Goal: Information Seeking & Learning: Compare options

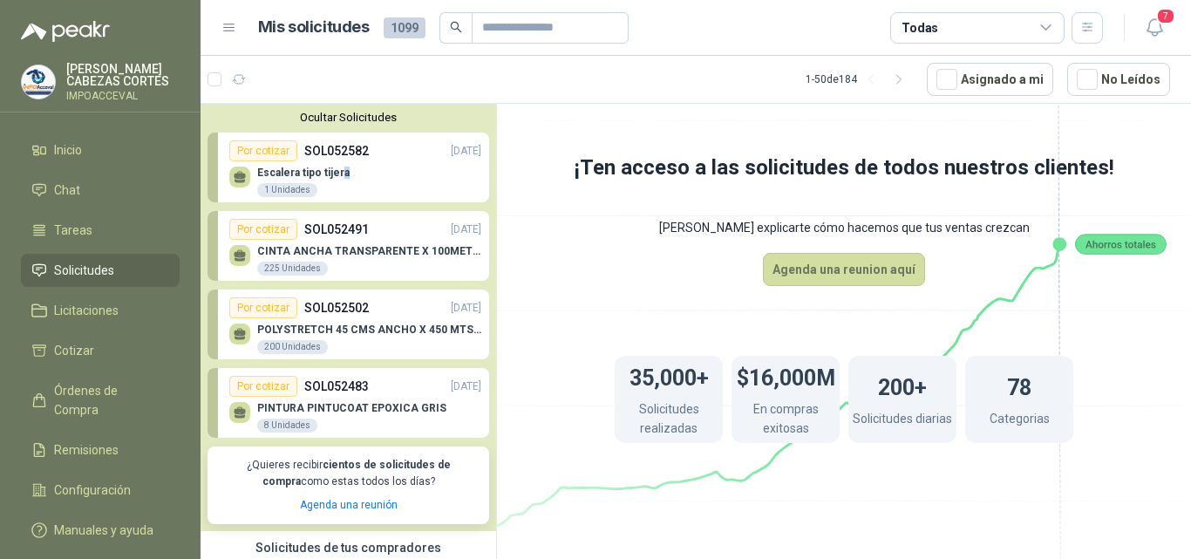
click at [78, 271] on span "Solicitudes" at bounding box center [84, 270] width 60 height 19
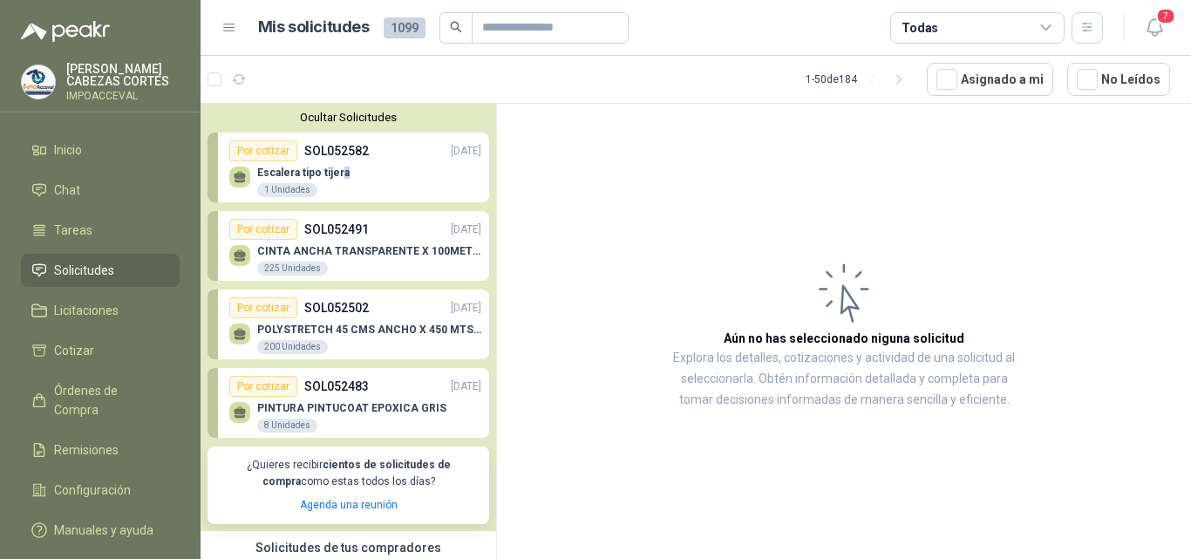
click at [328, 251] on p "CINTA ANCHA TRANSPARENTE X 100METROS" at bounding box center [369, 251] width 224 height 12
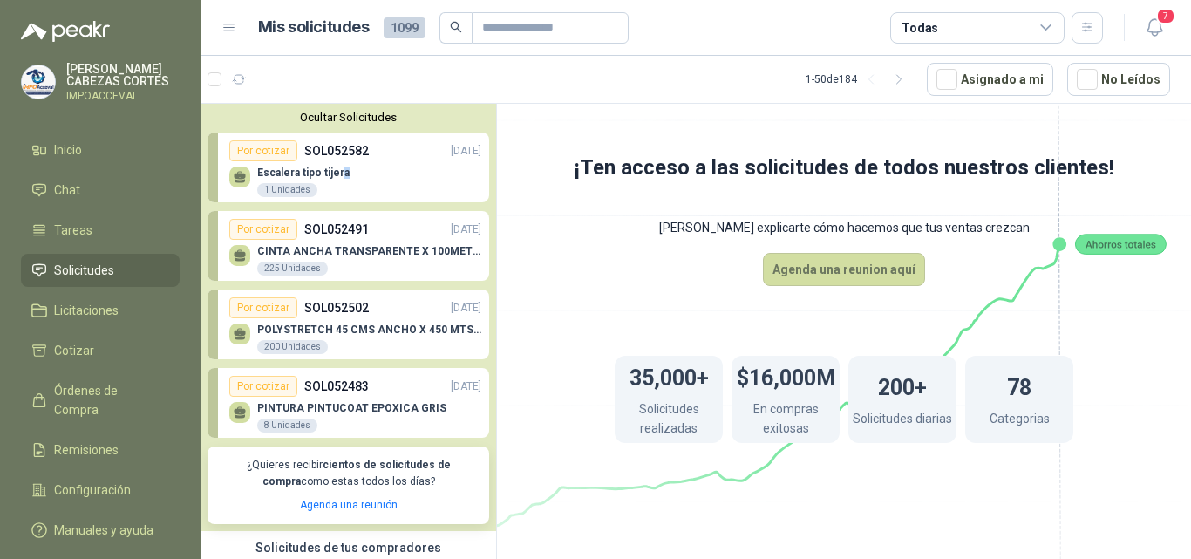
click at [330, 330] on p "POLYSTRETCH 45 CMS ANCHO X 450 MTS LONG" at bounding box center [369, 330] width 224 height 12
click at [337, 312] on p "SOL052502" at bounding box center [336, 307] width 65 height 19
click at [341, 405] on p "PINTURA PINTUCOAT EPOXICA GRIS" at bounding box center [351, 408] width 189 height 12
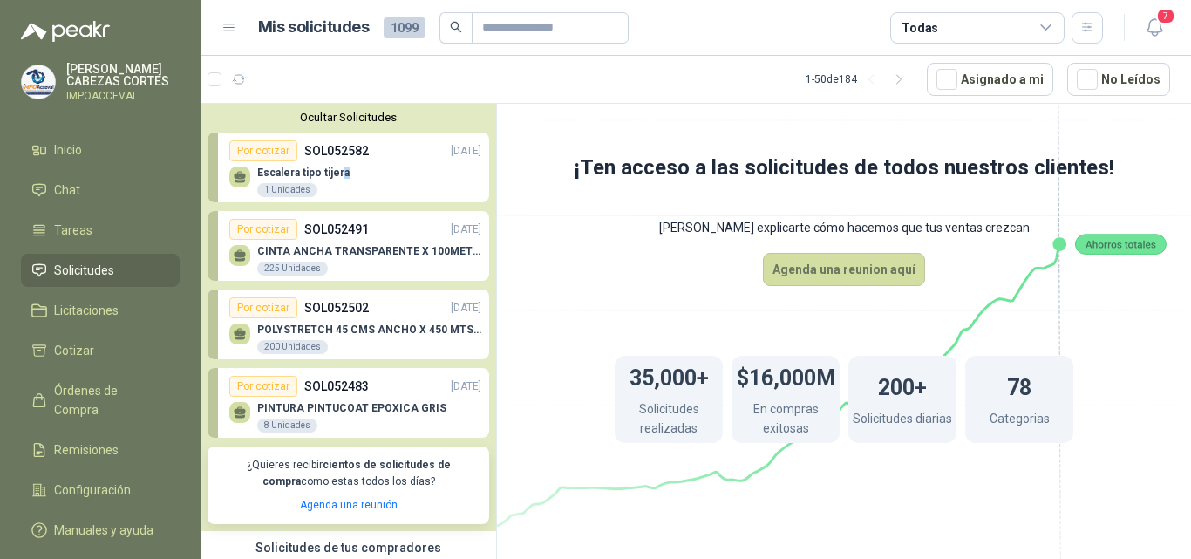
click at [90, 273] on span "Solicitudes" at bounding box center [84, 270] width 60 height 19
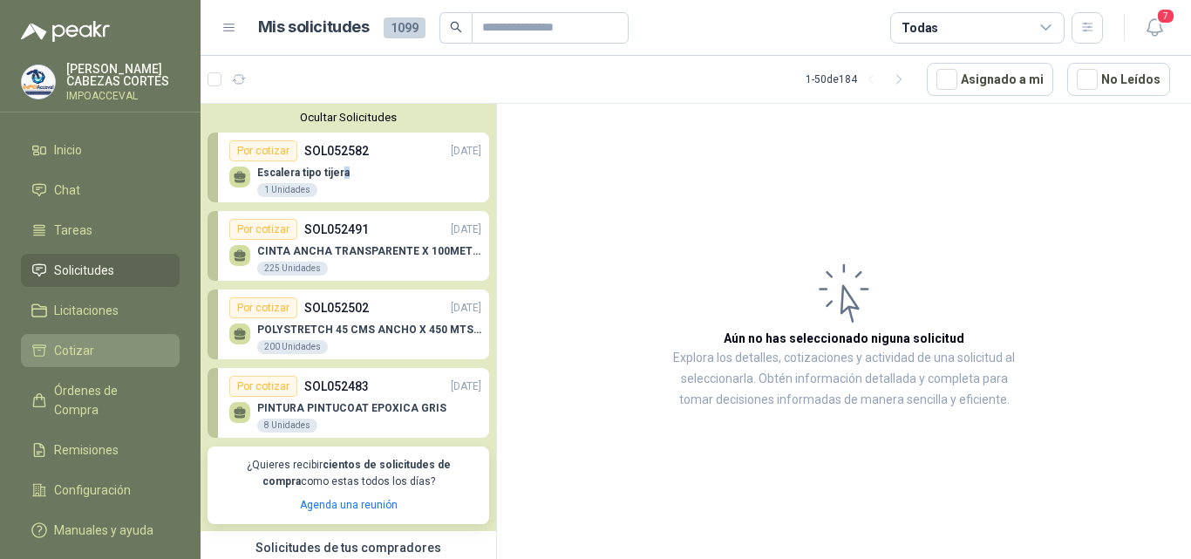
click at [83, 351] on span "Cotizar" at bounding box center [74, 350] width 40 height 19
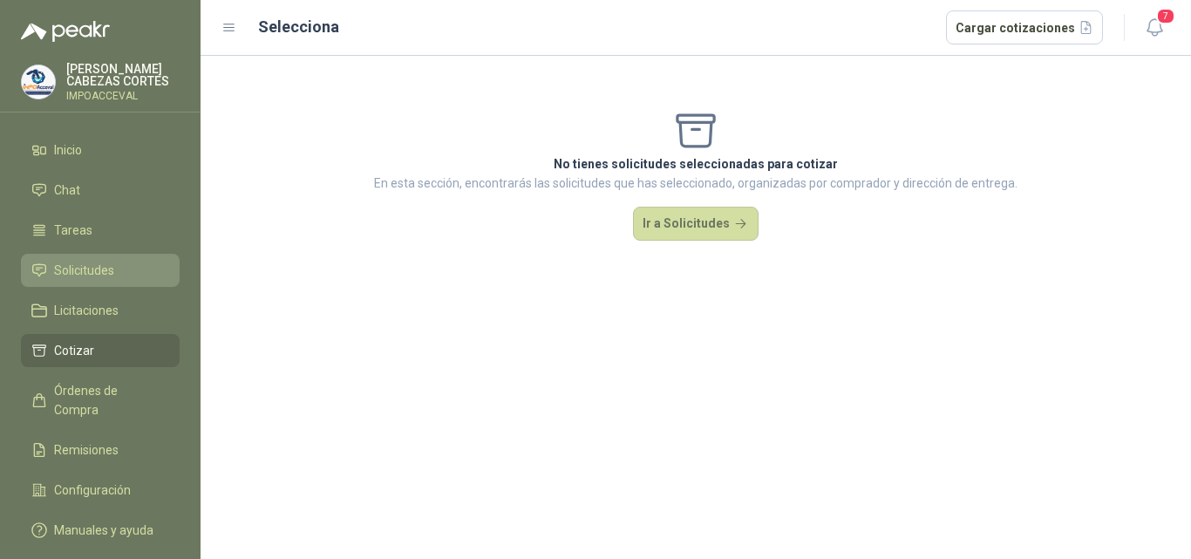
click at [73, 269] on span "Solicitudes" at bounding box center [84, 270] width 60 height 19
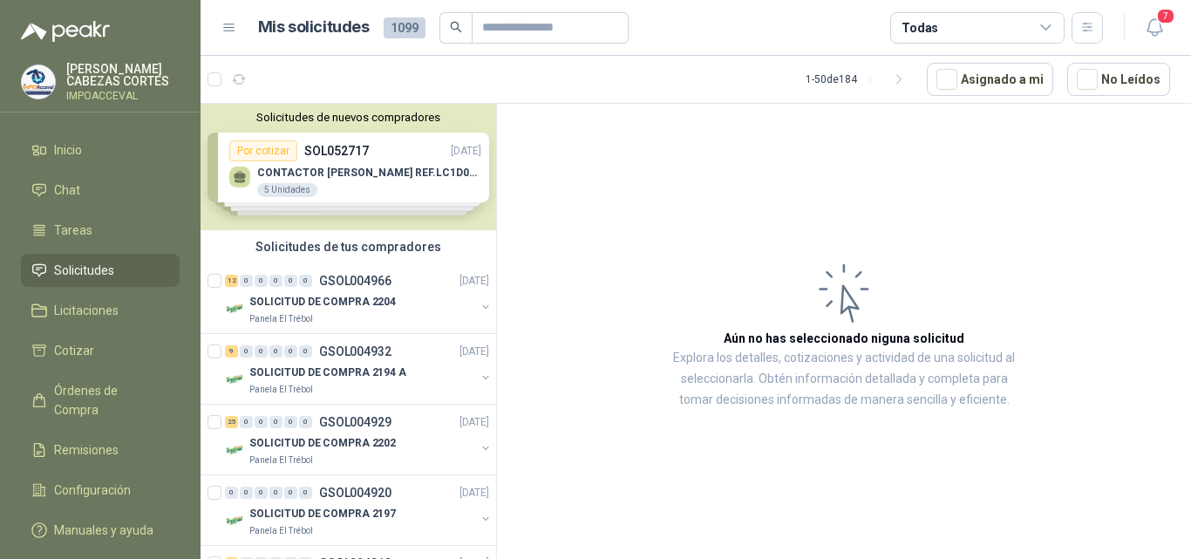
click at [73, 269] on span "Solicitudes" at bounding box center [84, 270] width 60 height 19
click at [314, 294] on p "SOLICITUD DE COMPRA 2204" at bounding box center [322, 302] width 146 height 17
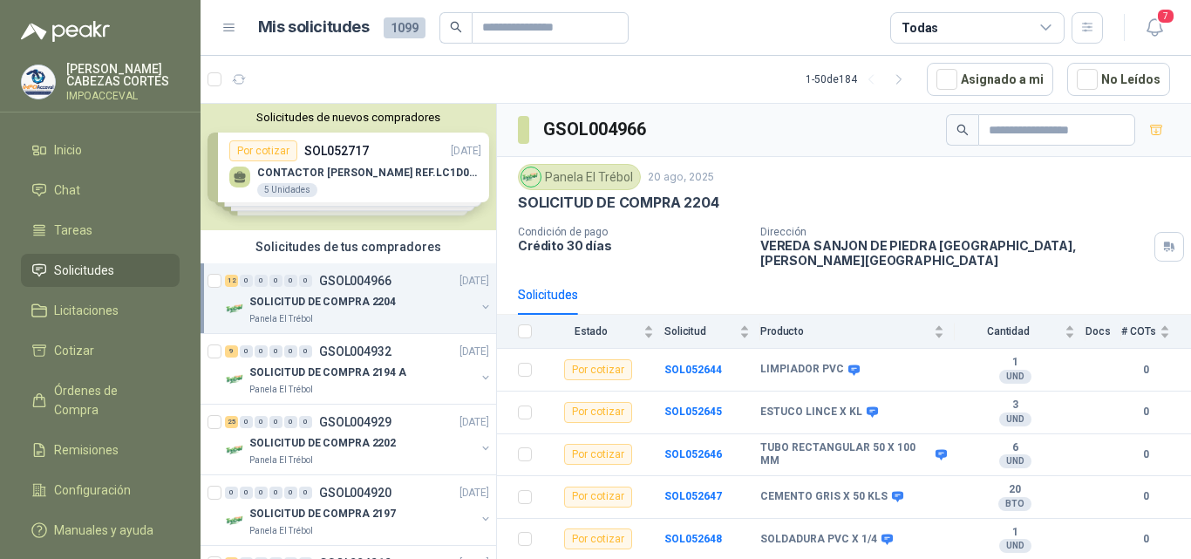
click at [348, 167] on div "Solicitudes de nuevos compradores Por cotizar SOL052717 [DATE] CONTACTOR [PERSO…" at bounding box center [349, 167] width 296 height 126
click at [348, 167] on p "CONTACTOR [PERSON_NAME] REF.LC1D09 A 440V AC" at bounding box center [369, 173] width 224 height 12
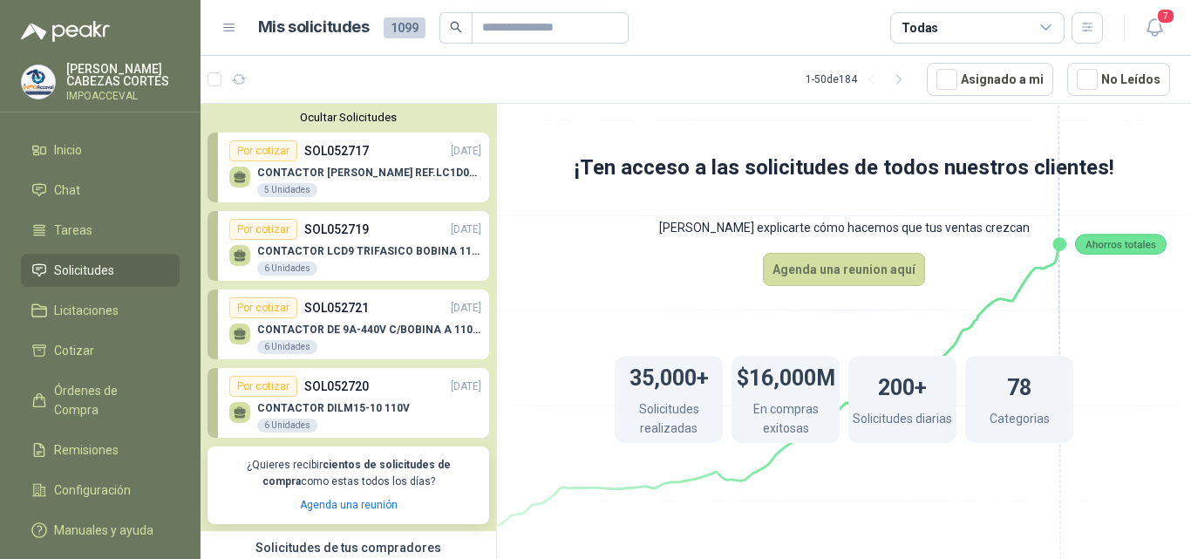
click at [357, 262] on div "CONTACTOR LCD9 TRIFASICO BOBINA 110V VAC 6 Unidades" at bounding box center [369, 260] width 224 height 31
click at [279, 234] on div "Por cotizar" at bounding box center [263, 229] width 68 height 21
click at [365, 228] on p "SOL052719" at bounding box center [336, 229] width 65 height 19
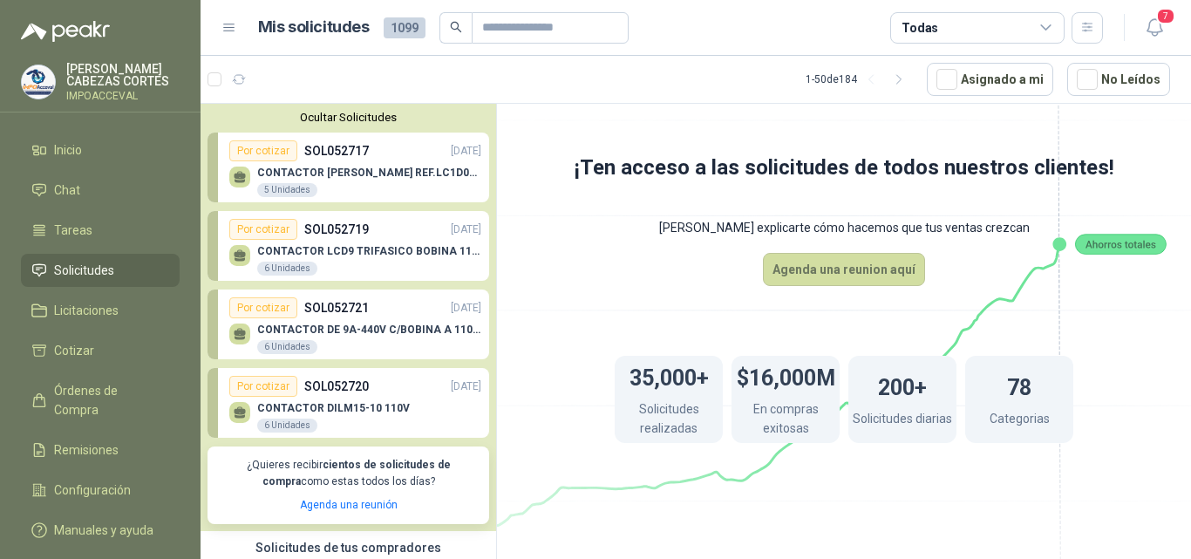
click at [365, 228] on p "SOL052719" at bounding box center [336, 229] width 65 height 19
click at [328, 327] on p "CONTACTOR DE 9A-440V C/BOBINA A 110V - LC1D10" at bounding box center [369, 330] width 224 height 12
click at [344, 398] on div "CONTACTOR DILM15-10 110V 6 Unidades" at bounding box center [355, 415] width 252 height 37
click at [326, 252] on p "CONTACTOR LCD9 TRIFASICO BOBINA 110V VAC" at bounding box center [369, 251] width 224 height 12
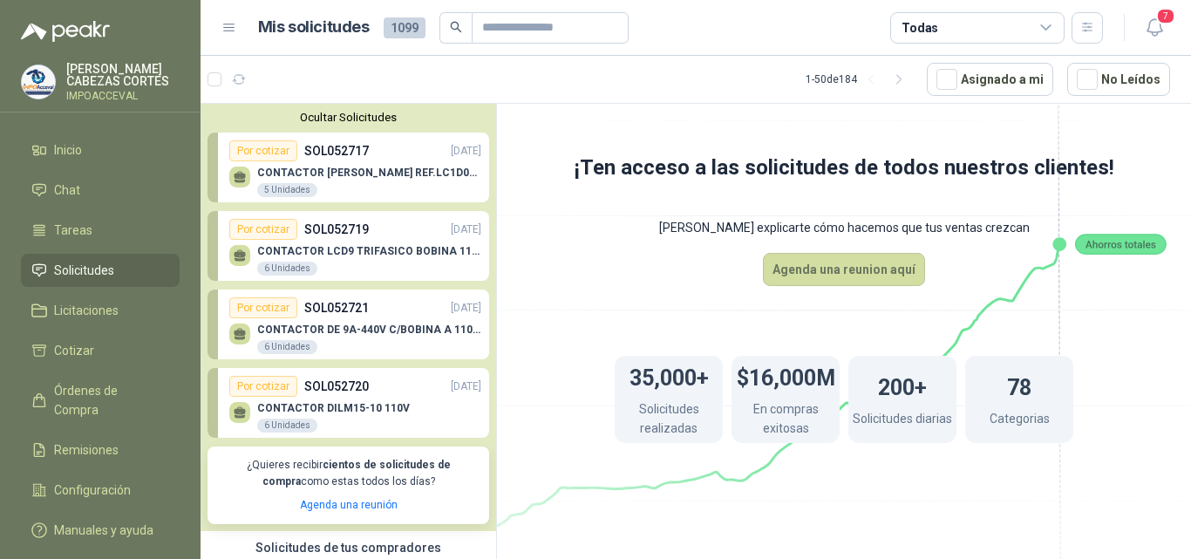
click at [326, 252] on p "CONTACTOR LCD9 TRIFASICO BOBINA 110V VAC" at bounding box center [369, 251] width 224 height 12
click at [324, 177] on p "CONTACTOR [PERSON_NAME] REF.LC1D09 A 440V AC" at bounding box center [369, 173] width 224 height 12
click at [343, 239] on p "SOL052719" at bounding box center [336, 229] width 65 height 19
click at [318, 303] on p "SOL052721" at bounding box center [336, 307] width 65 height 19
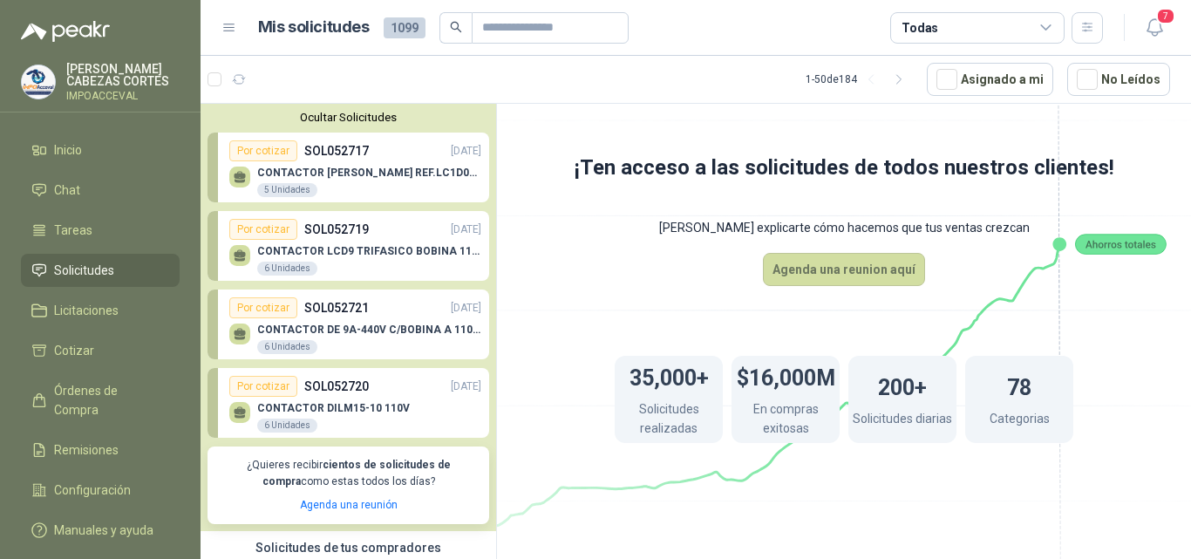
click at [346, 396] on p "SOL052720" at bounding box center [336, 386] width 65 height 19
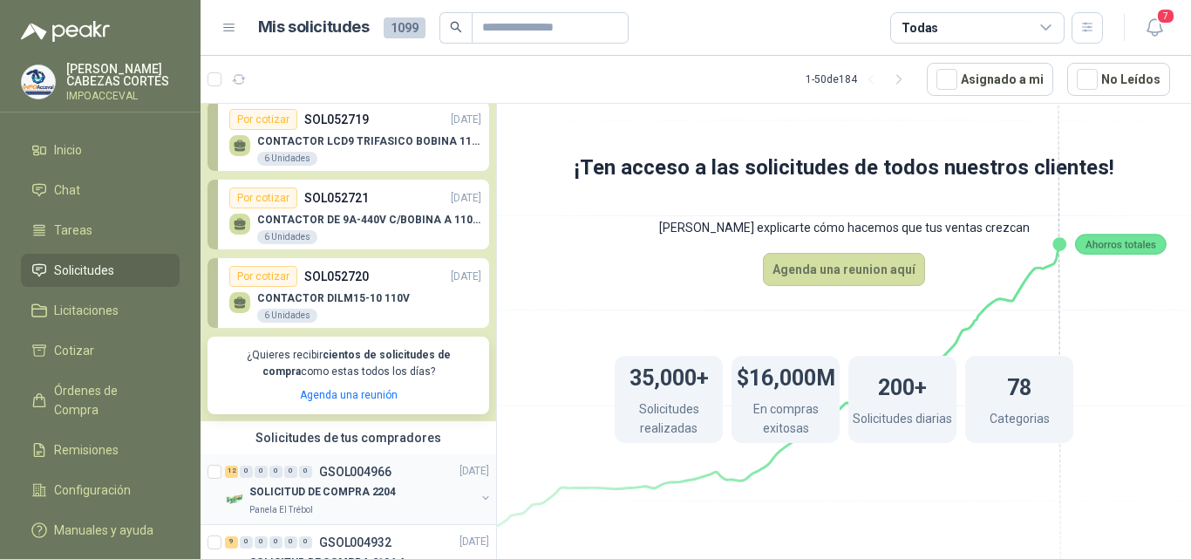
scroll to position [262, 0]
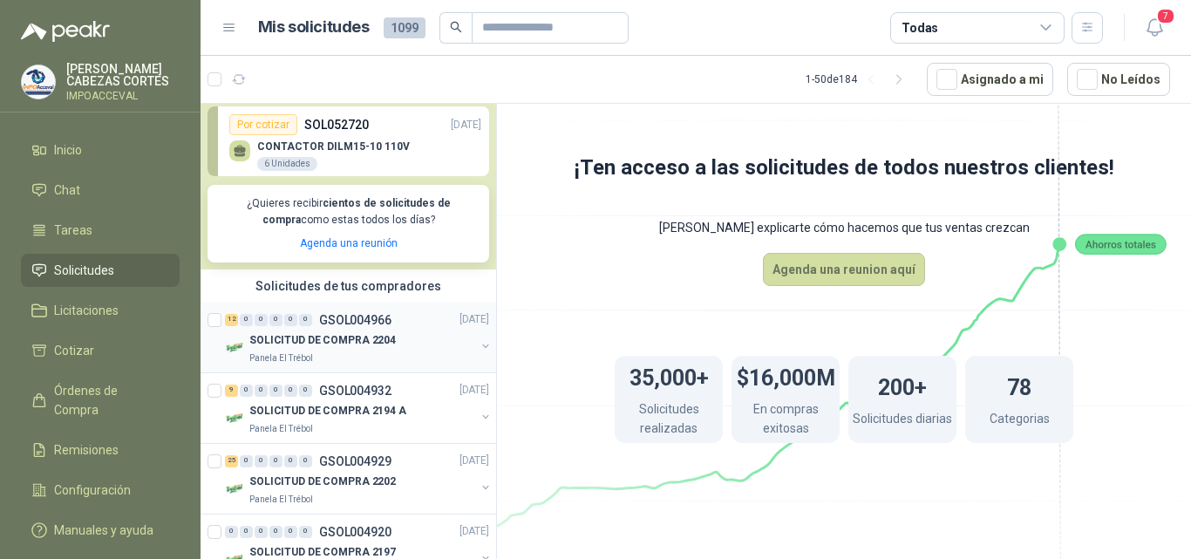
click at [334, 348] on p "SOLICITUD DE COMPRA 2204" at bounding box center [322, 340] width 146 height 17
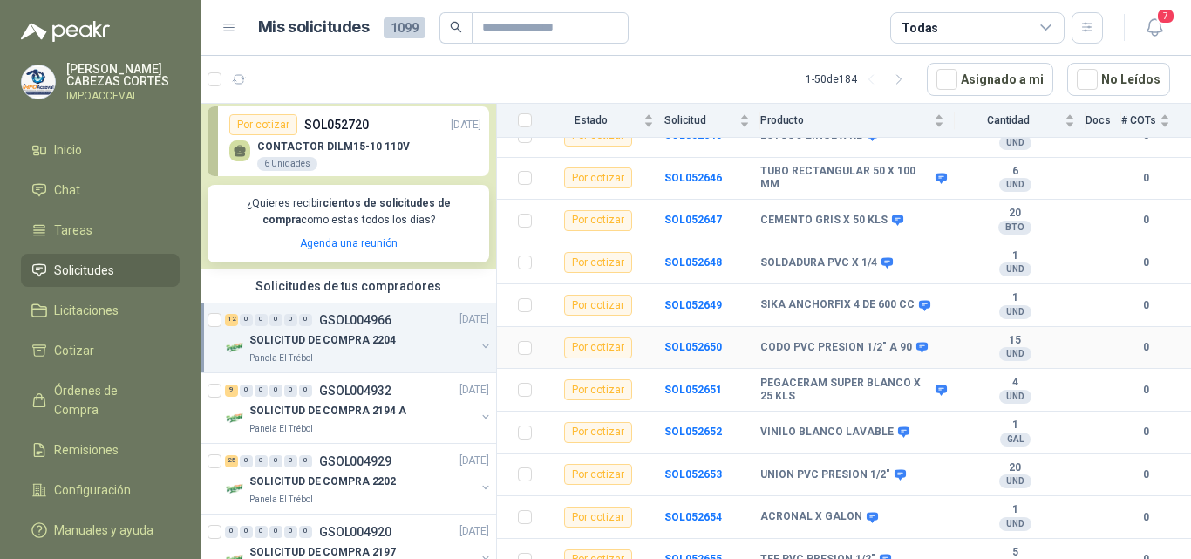
scroll to position [280, 0]
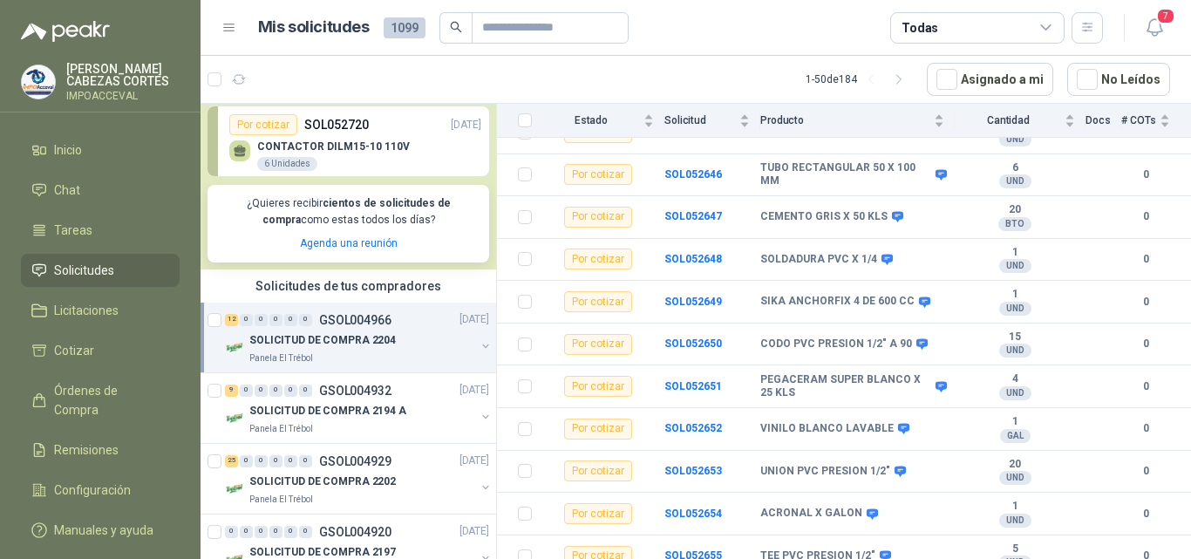
click at [332, 323] on p "GSOL004966" at bounding box center [355, 320] width 72 height 12
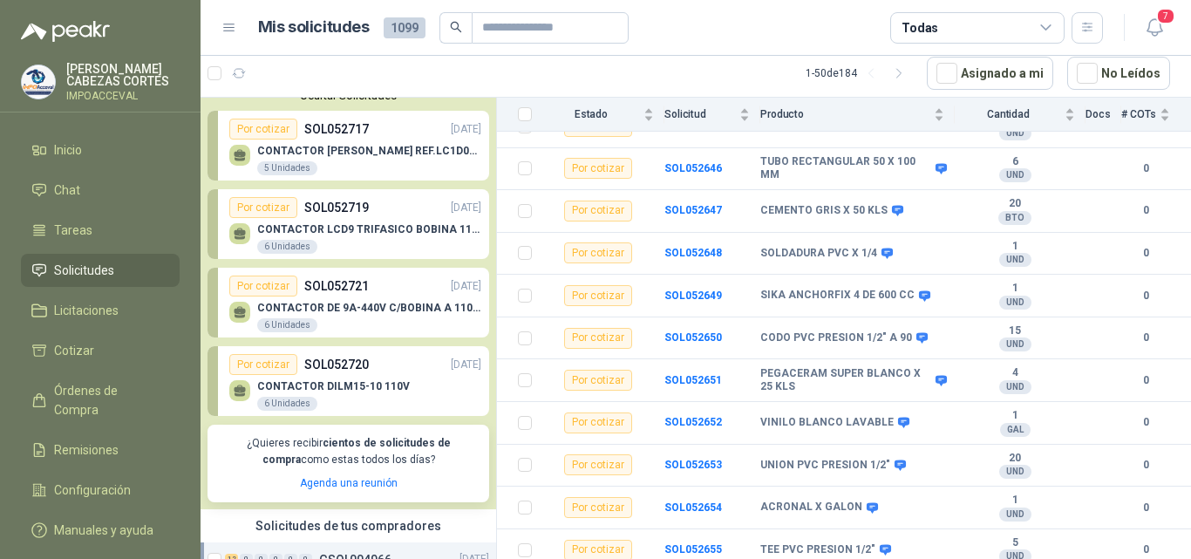
scroll to position [0, 0]
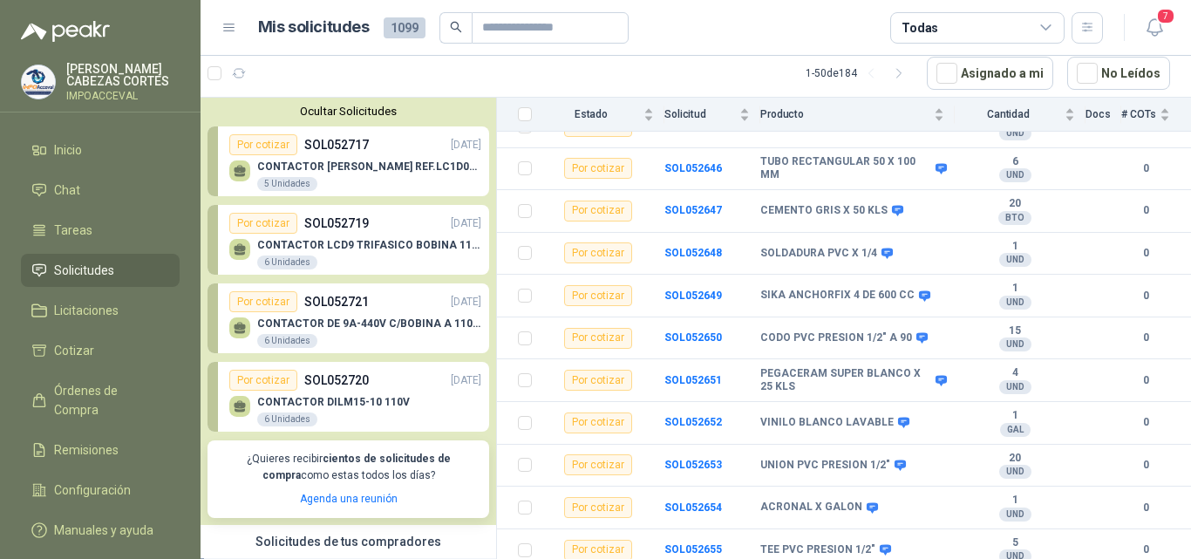
click at [332, 248] on p "CONTACTOR LCD9 TRIFASICO BOBINA 110V VAC" at bounding box center [369, 245] width 224 height 12
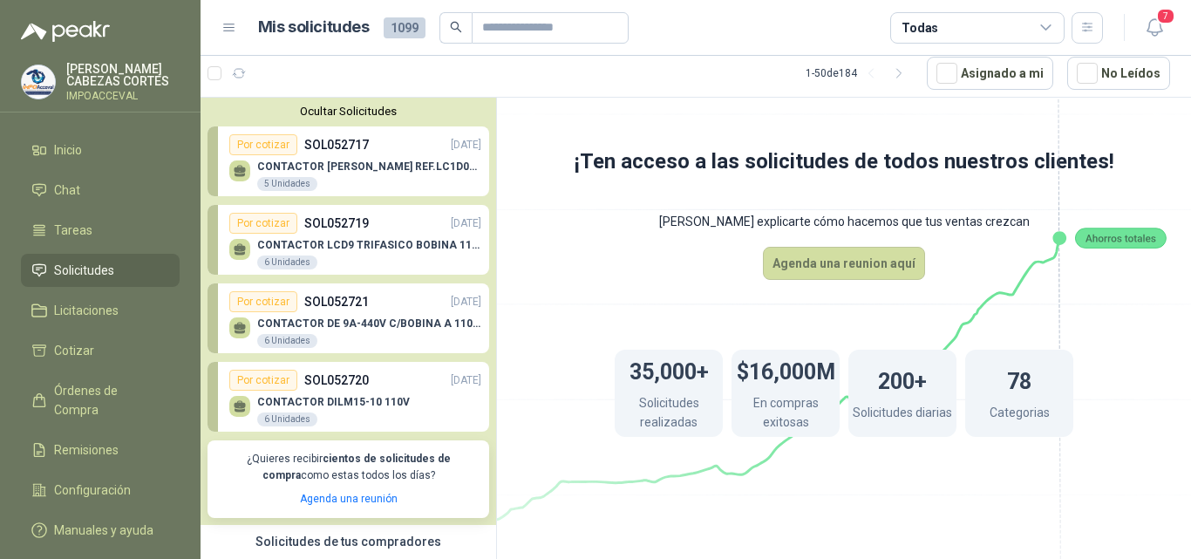
click at [350, 329] on p "CONTACTOR DE 9A-440V C/BOBINA A 110V - LC1D10" at bounding box center [369, 323] width 224 height 12
click at [349, 326] on p "CONTACTOR DE 9A-440V C/BOBINA A 110V - LC1D10" at bounding box center [369, 323] width 224 height 12
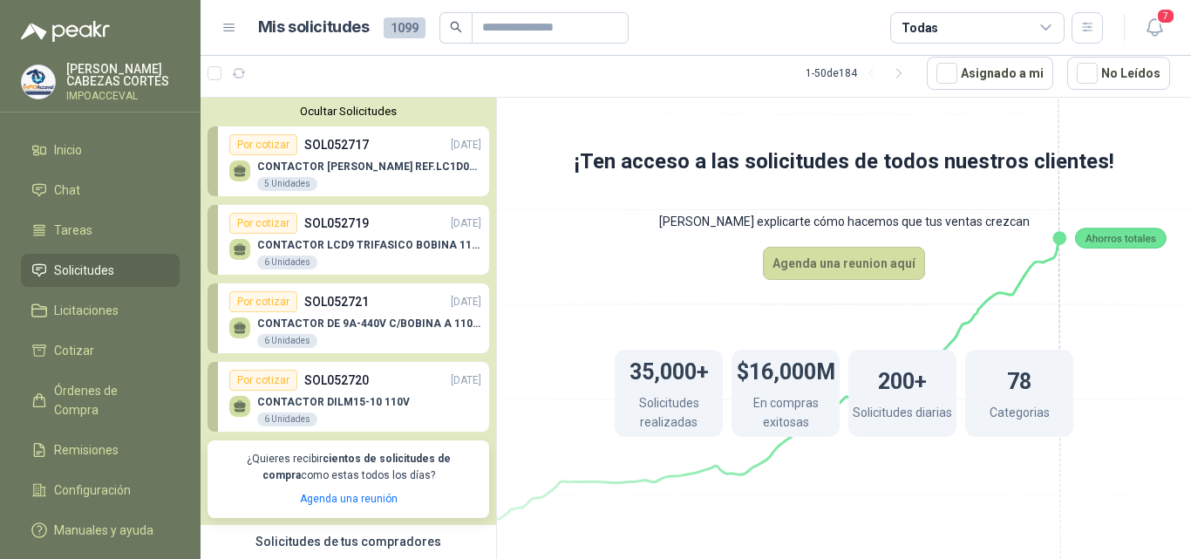
click at [331, 401] on p "CONTACTOR DILM15-10 110V" at bounding box center [333, 402] width 153 height 12
click at [334, 310] on p "SOL052721" at bounding box center [336, 301] width 65 height 19
click at [366, 239] on div "CONTACTOR LCD9 TRIFASICO BOBINA 110V VAC 6 Unidades" at bounding box center [355, 252] width 252 height 37
click at [372, 321] on p "CONTACTOR DE 9A-440V C/BOBINA A 110V - LC1D10" at bounding box center [369, 323] width 224 height 12
click at [360, 393] on div "CONTACTOR DILM15-10 110V 6 Unidades" at bounding box center [355, 409] width 252 height 37
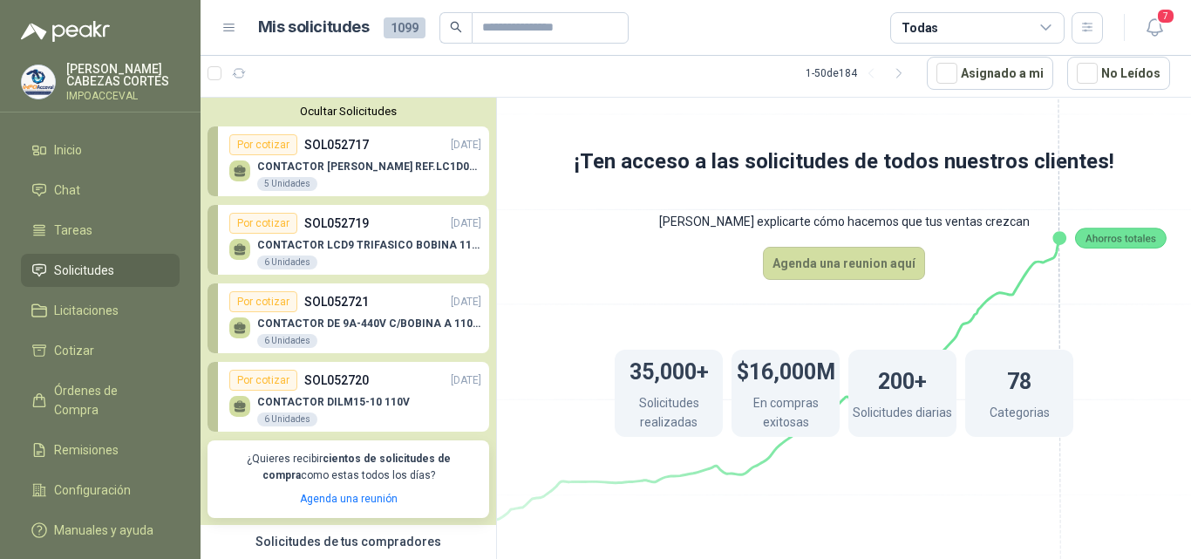
click at [327, 249] on p "CONTACTOR LCD9 TRIFASICO BOBINA 110V VAC" at bounding box center [369, 245] width 224 height 12
click at [328, 320] on p "CONTACTOR DE 9A-440V C/BOBINA A 110V - LC1D10" at bounding box center [369, 323] width 224 height 12
click at [316, 394] on div "CONTACTOR DILM15-10 110V 6 Unidades" at bounding box center [355, 409] width 252 height 37
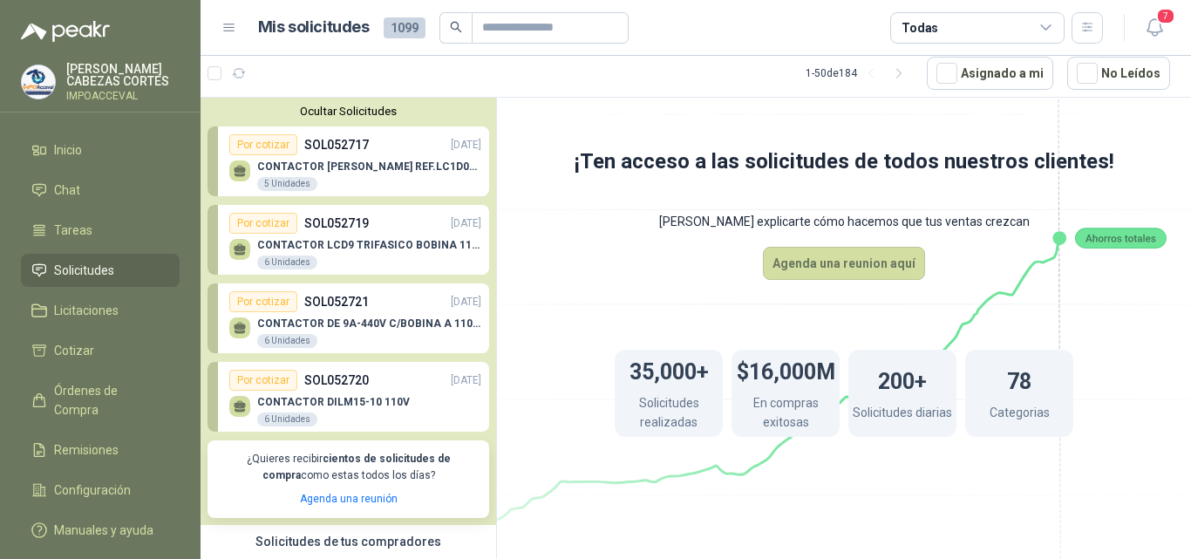
click at [335, 239] on div "CONTACTOR LCD9 TRIFASICO BOBINA 110V VAC 6 Unidades" at bounding box center [355, 252] width 252 height 37
click at [82, 263] on span "Solicitudes" at bounding box center [84, 270] width 60 height 19
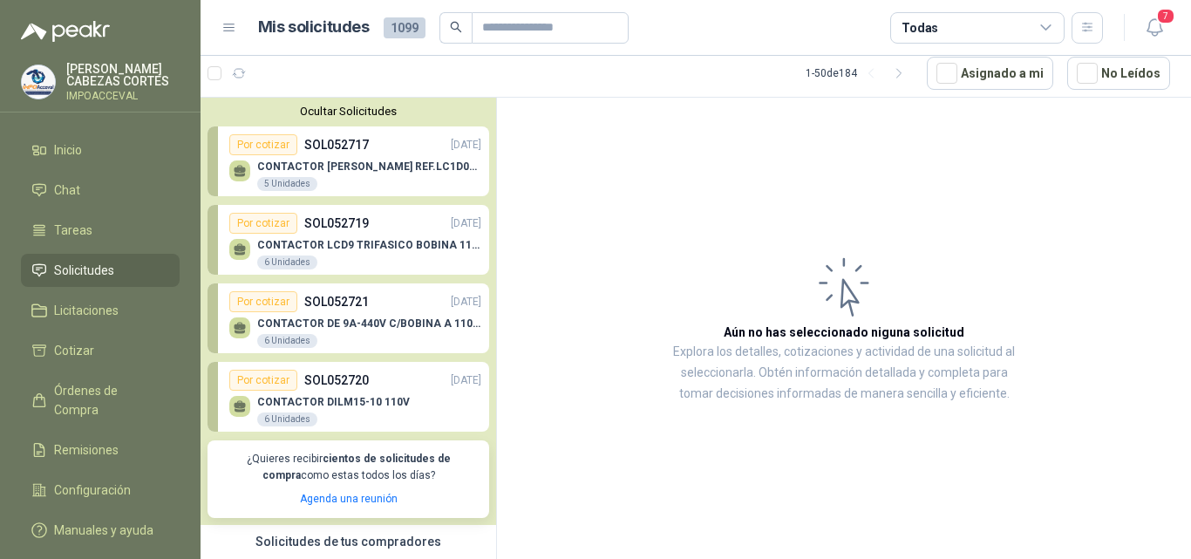
click at [309, 234] on div "Por cotizar SOL052719 [DATE]" at bounding box center [355, 223] width 252 height 21
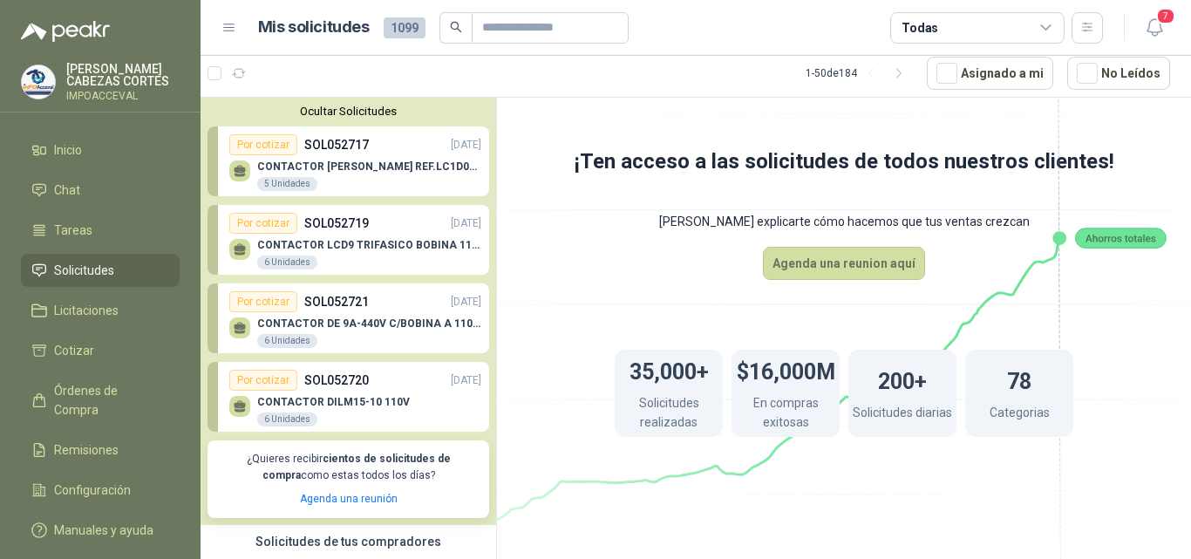
click at [321, 394] on div "CONTACTOR DILM15-10 110V 6 Unidades" at bounding box center [355, 409] width 252 height 37
click at [326, 240] on p "CONTACTOR LCD9 TRIFASICO BOBINA 110V VAC" at bounding box center [369, 245] width 224 height 12
click at [332, 154] on p "SOL052717" at bounding box center [336, 144] width 65 height 19
click at [344, 227] on p "SOL052719" at bounding box center [336, 223] width 65 height 19
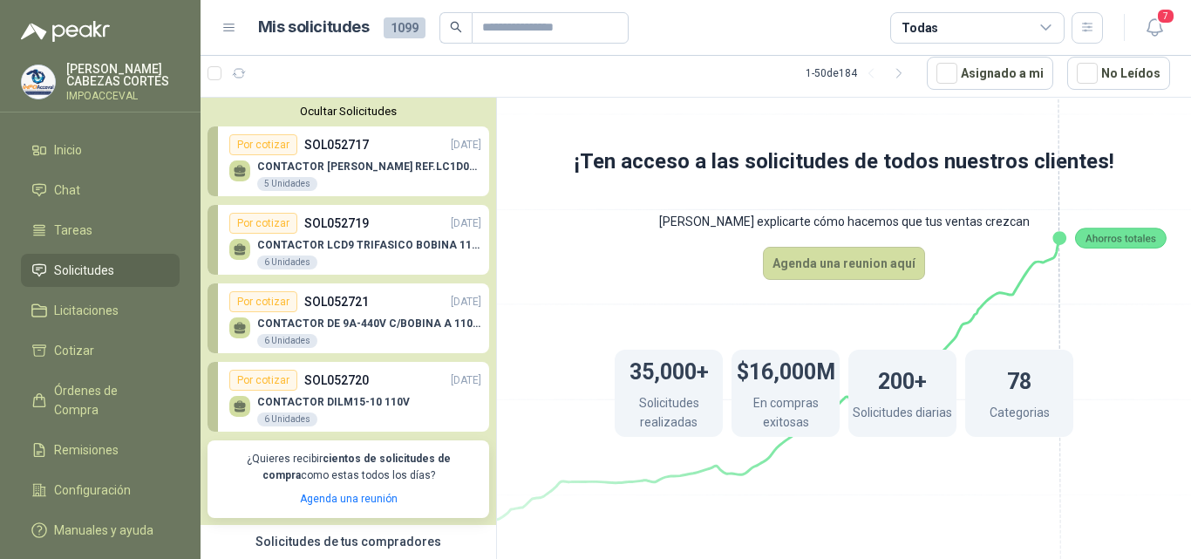
click at [335, 311] on p "SOL052721" at bounding box center [336, 301] width 65 height 19
click at [320, 385] on p "SOL052720" at bounding box center [336, 380] width 65 height 19
click at [323, 228] on p "SOL052719" at bounding box center [336, 223] width 65 height 19
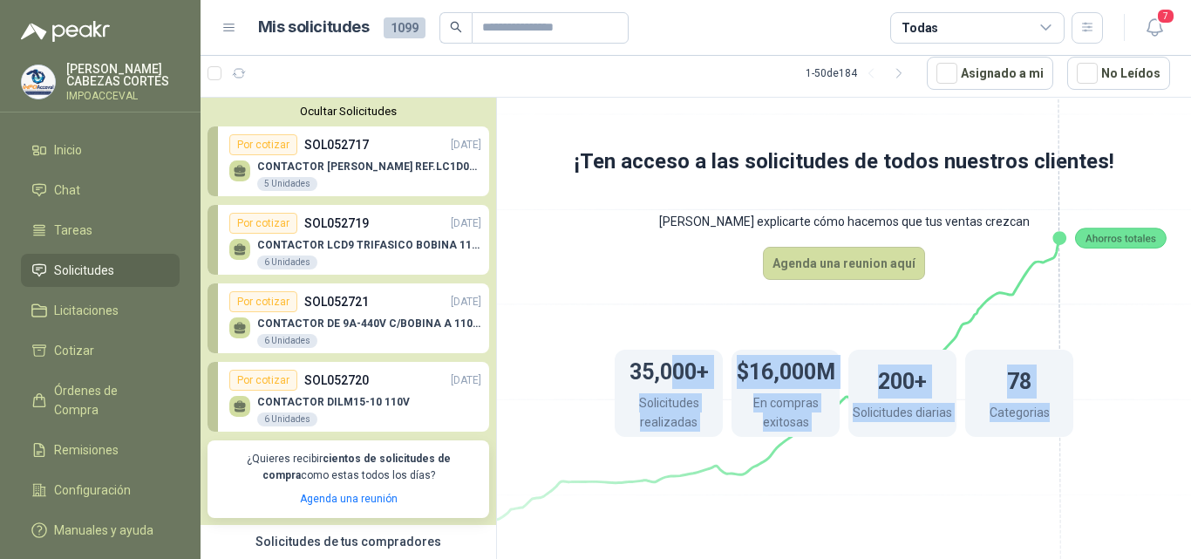
drag, startPoint x: 685, startPoint y: 269, endPoint x: 678, endPoint y: 280, distance: 13.3
click at [678, 280] on div "¡Ten acceso a las solicitudes de todos nuestros clientes! Dejanos explicarte có…" at bounding box center [844, 326] width 694 height 457
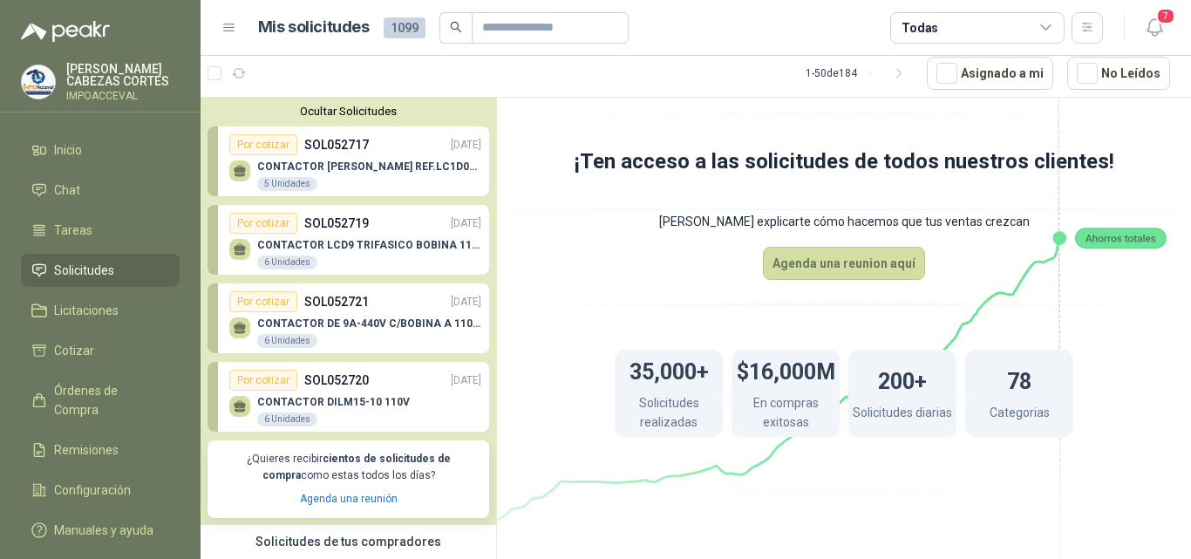
click at [594, 259] on icon at bounding box center [844, 292] width 977 height 824
click at [341, 235] on div "CONTACTOR LCD9 TRIFASICO BOBINA 110V VAC 6 Unidades" at bounding box center [355, 252] width 252 height 37
click at [327, 317] on div "CONTACTOR DE 9A-440V C/BOBINA A 110V - LC1D10 6 Unidades" at bounding box center [355, 330] width 252 height 37
